Goal: Check status: Check status

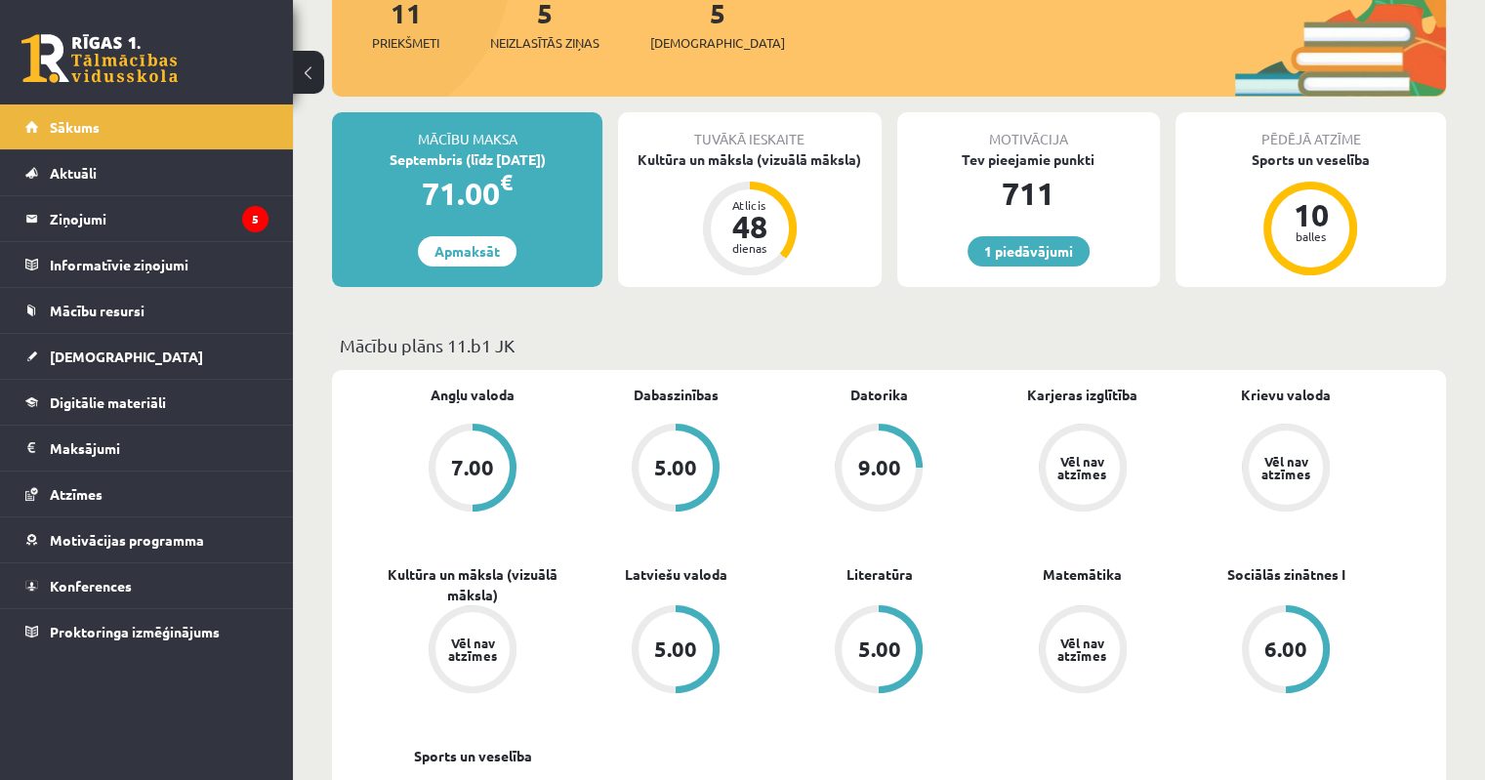
scroll to position [391, 0]
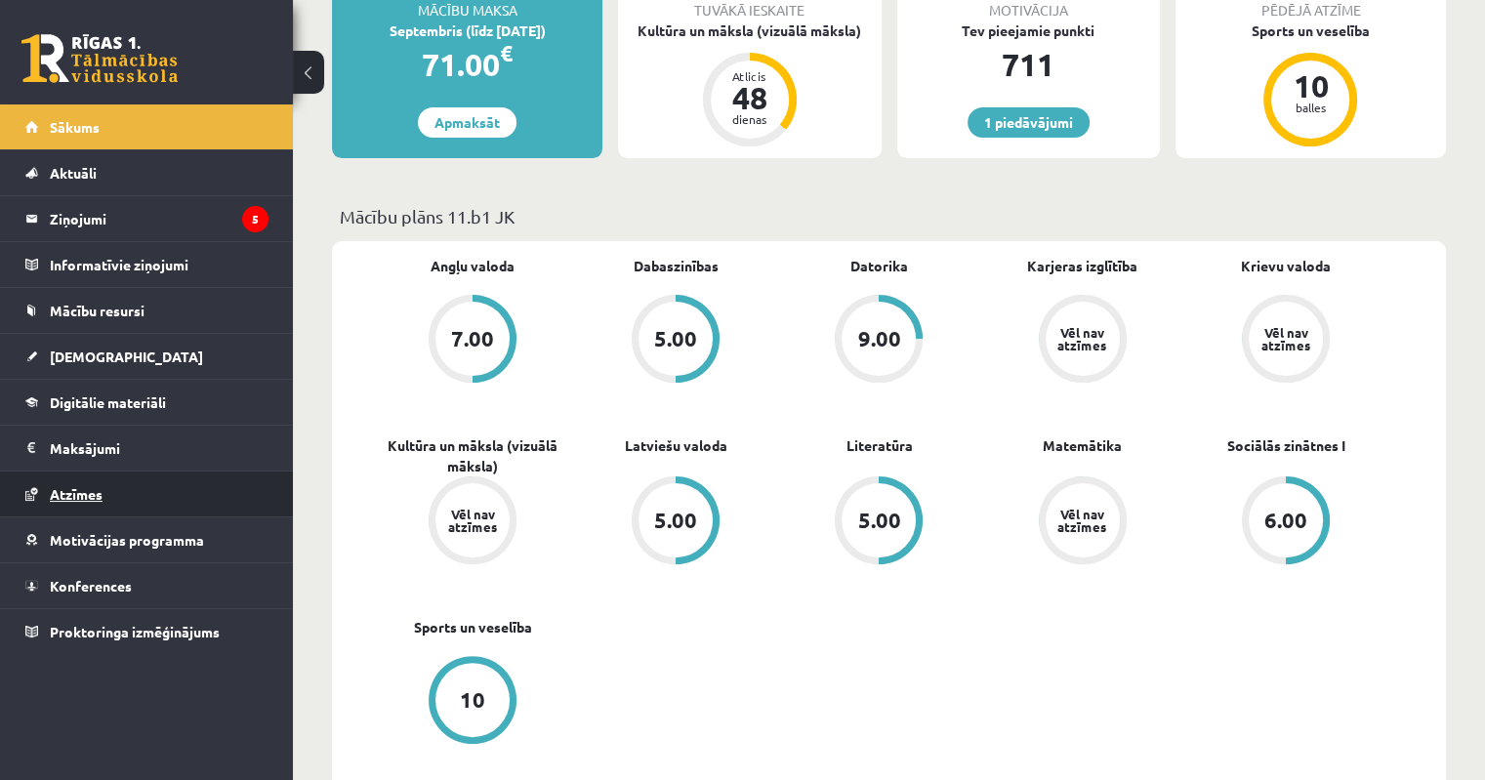
click at [77, 491] on span "Atzīmes" at bounding box center [76, 494] width 53 height 18
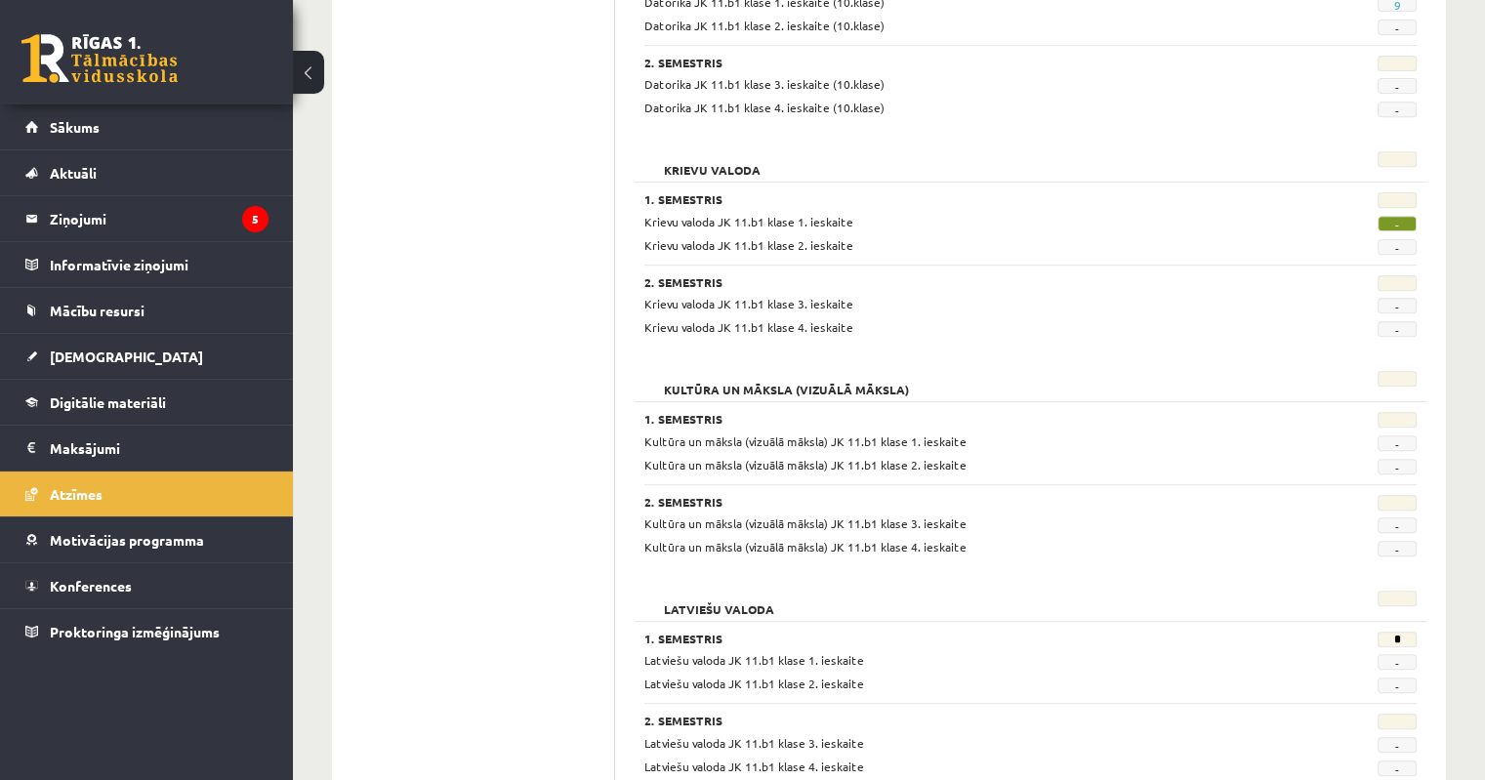
scroll to position [879, 0]
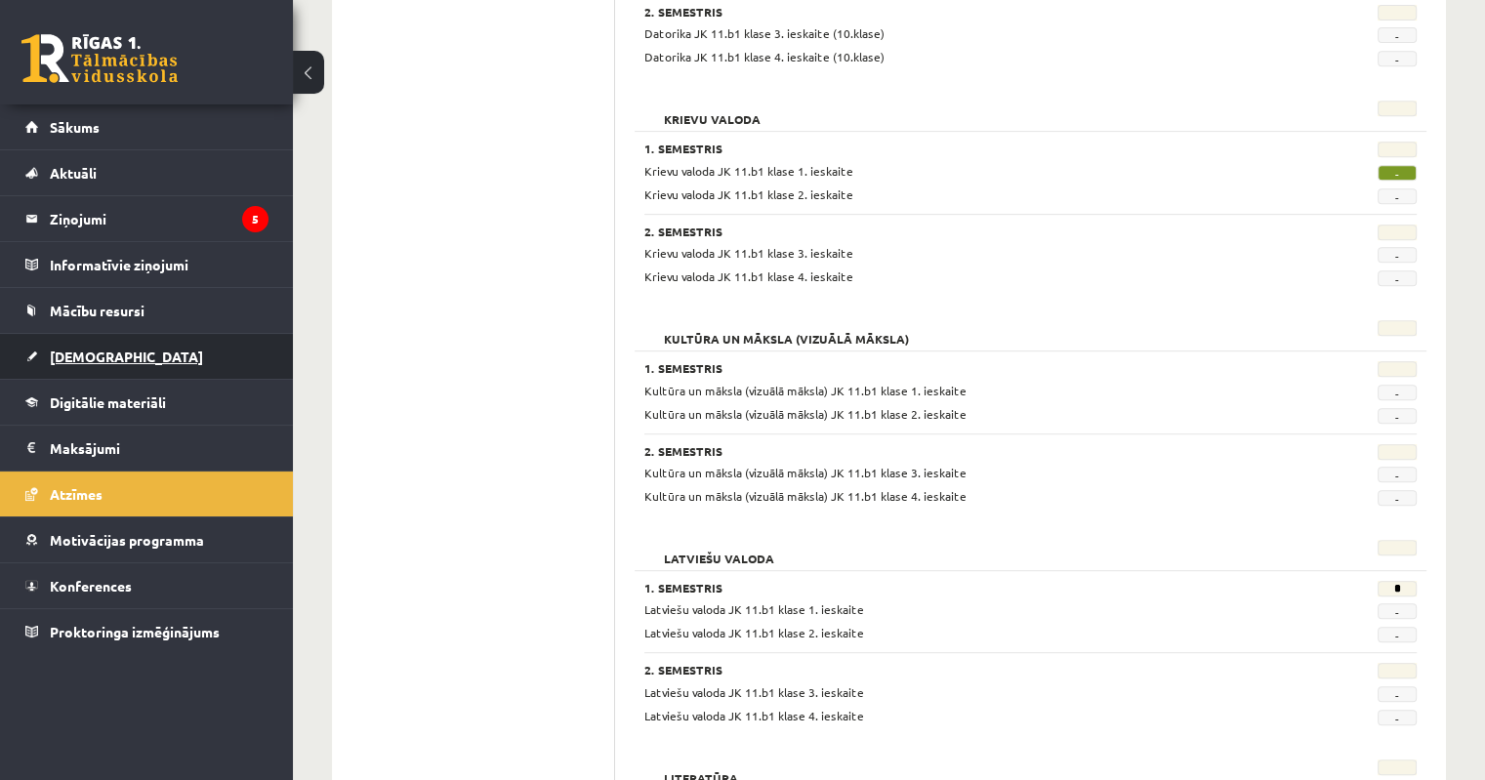
click at [78, 357] on span "[DEMOGRAPHIC_DATA]" at bounding box center [126, 357] width 153 height 18
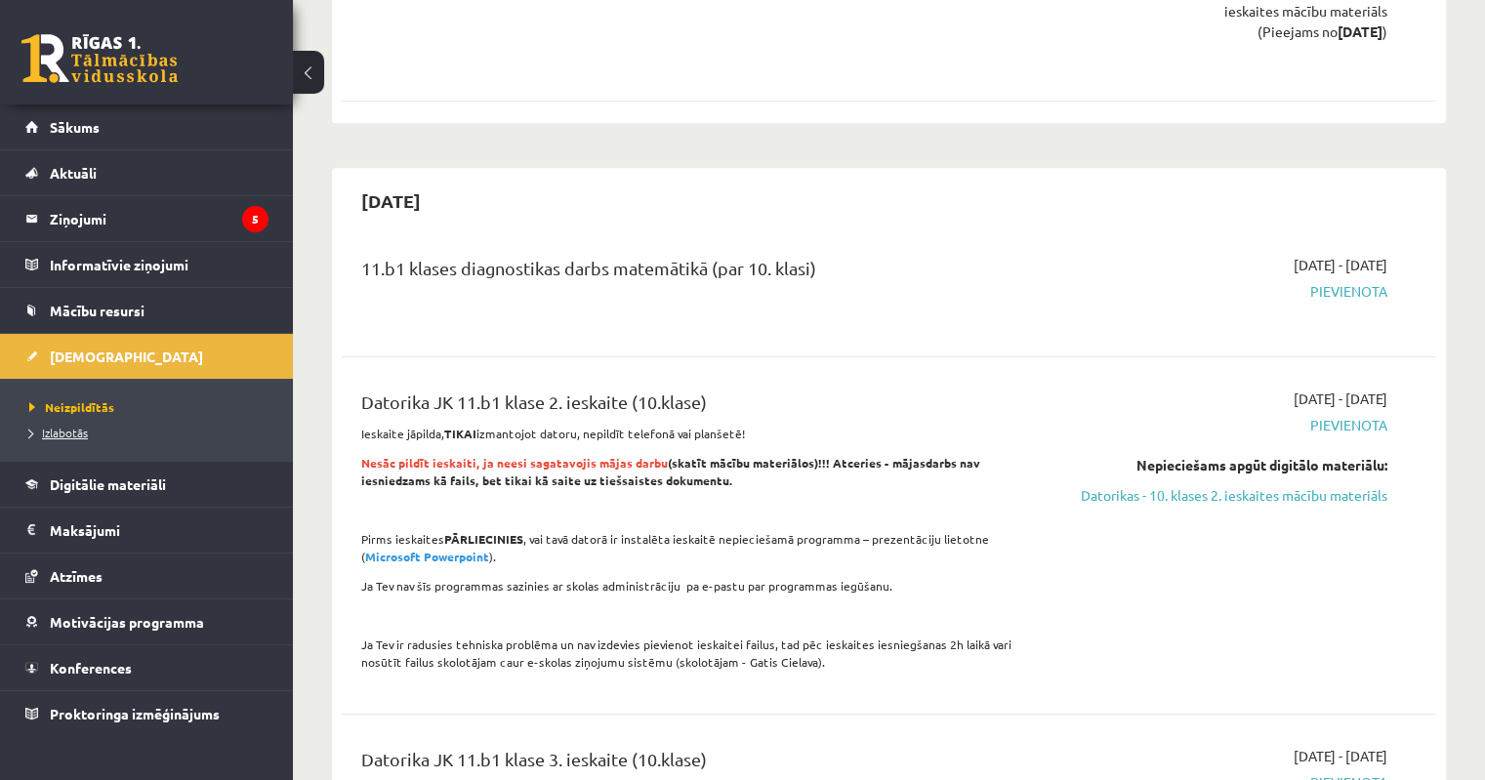
click at [62, 437] on span "Izlabotās" at bounding box center [58, 433] width 59 height 16
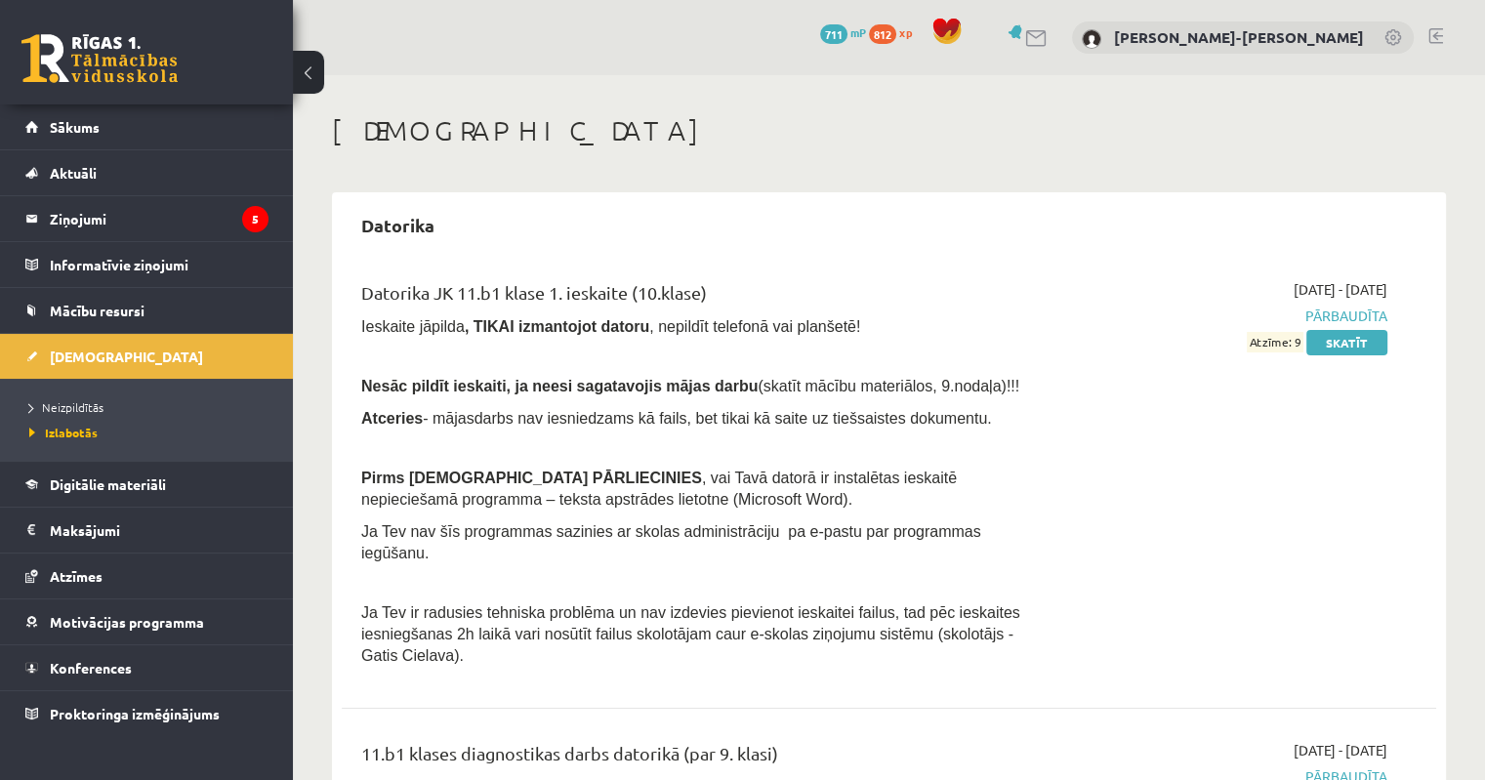
click at [1439, 33] on link at bounding box center [1436, 36] width 15 height 16
